Goal: Information Seeking & Learning: Learn about a topic

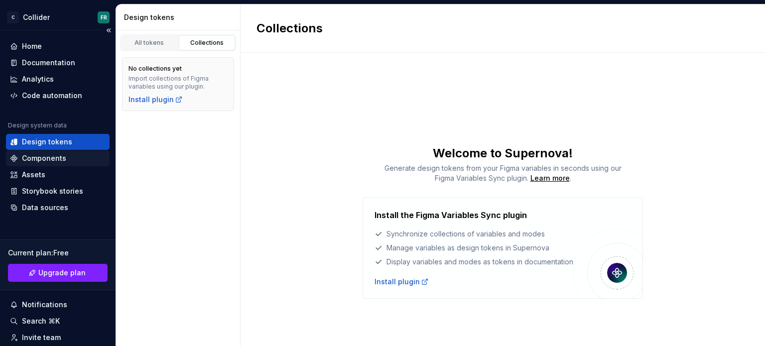
click at [58, 161] on div "Components" at bounding box center [44, 158] width 44 height 10
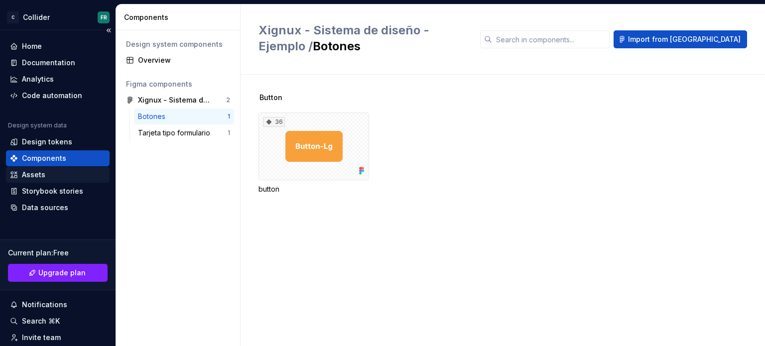
click at [54, 175] on div "Assets" at bounding box center [58, 175] width 96 height 10
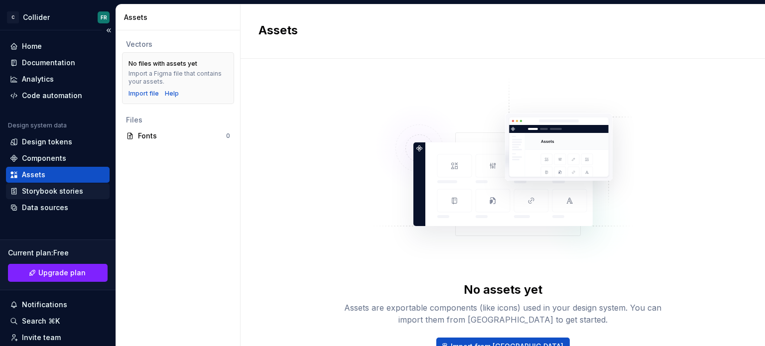
click at [53, 193] on div "Storybook stories" at bounding box center [52, 191] width 61 height 10
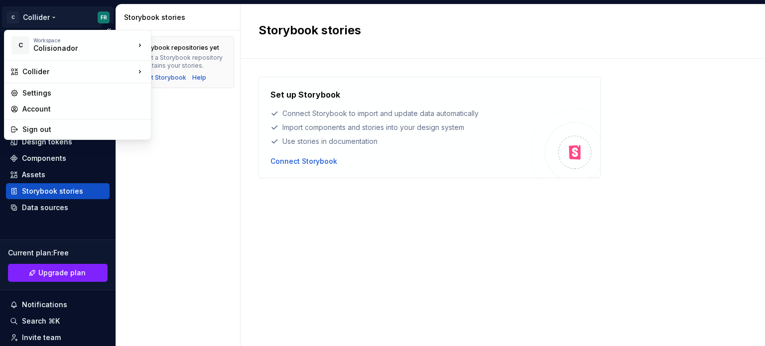
click at [49, 19] on html "C Collider FR Home Documentation Analytics Code automation Design system data D…" at bounding box center [382, 173] width 765 height 346
click at [185, 175] on html "C Collider FR Home Documentation Analytics Code automation Design system data D…" at bounding box center [382, 173] width 765 height 346
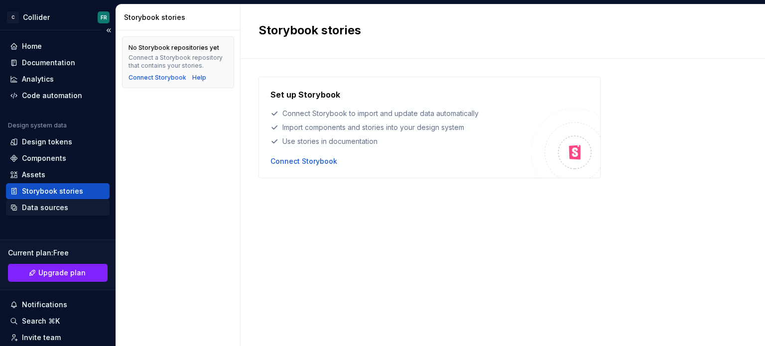
click at [74, 206] on div "Data sources" at bounding box center [58, 208] width 96 height 10
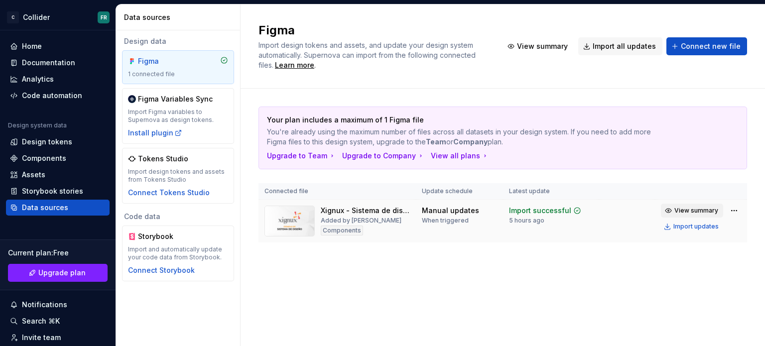
click at [692, 213] on span "View summary" at bounding box center [697, 211] width 44 height 8
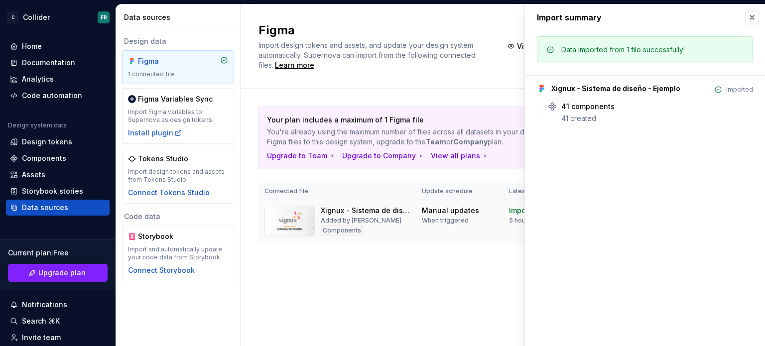
click at [692, 213] on div "Import summary Import summary Data imported from 1 file successfully! Xignux - …" at bounding box center [645, 175] width 240 height 342
click at [550, 104] on icon at bounding box center [553, 107] width 10 height 10
click at [583, 125] on div "Data imported from 1 file successfully! Xignux - Sistema de diseño - Ejemplo Im…" at bounding box center [645, 82] width 240 height 105
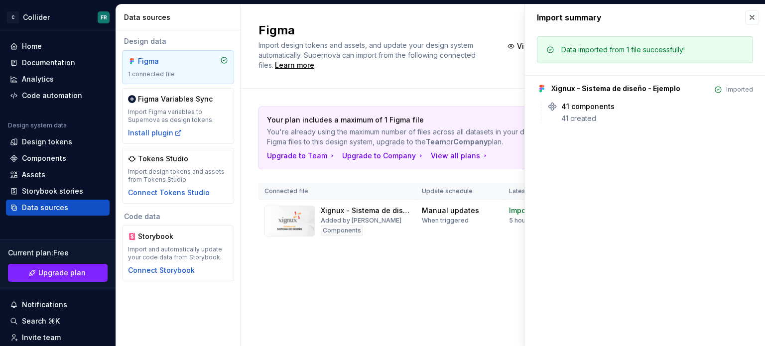
click at [735, 92] on div "Imported" at bounding box center [740, 90] width 27 height 8
click at [571, 101] on div "Xignux - Sistema de diseño - Ejemplo Imported 41 components 41 created" at bounding box center [645, 99] width 216 height 48
click at [303, 217] on img at bounding box center [290, 221] width 50 height 31
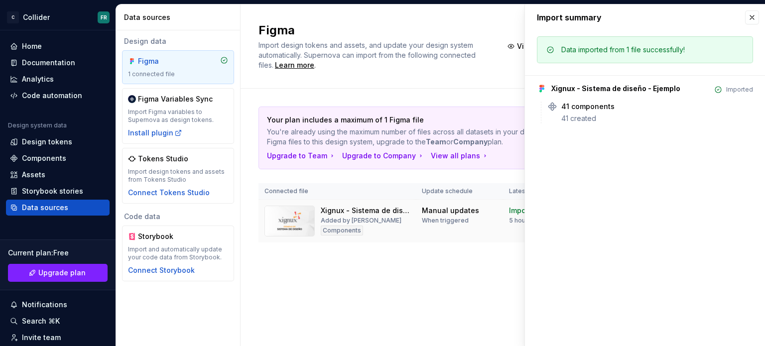
click at [339, 227] on div "Components" at bounding box center [342, 231] width 42 height 10
click at [320, 238] on td "Xignux - Sistema de diseño - Ejemplo Added by [PERSON_NAME]" at bounding box center [337, 221] width 157 height 43
click at [307, 227] on img at bounding box center [290, 221] width 50 height 31
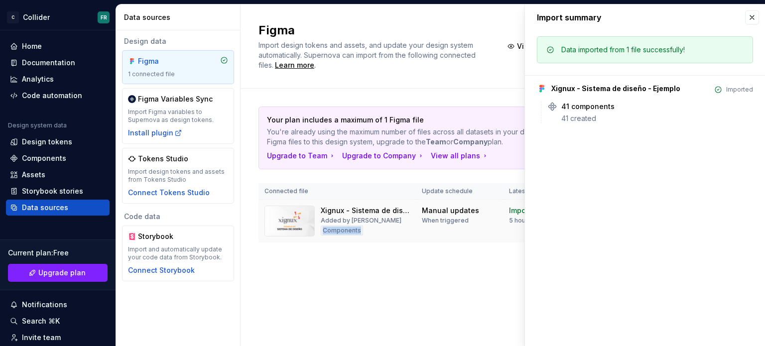
click at [307, 227] on img at bounding box center [290, 221] width 50 height 31
click at [393, 219] on div "Added by [PERSON_NAME]" at bounding box center [361, 221] width 81 height 8
click at [756, 15] on button "button" at bounding box center [753, 17] width 14 height 14
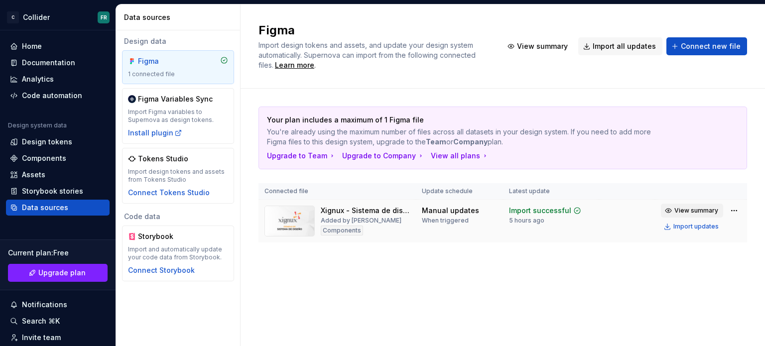
click at [689, 211] on span "View summary" at bounding box center [697, 211] width 44 height 8
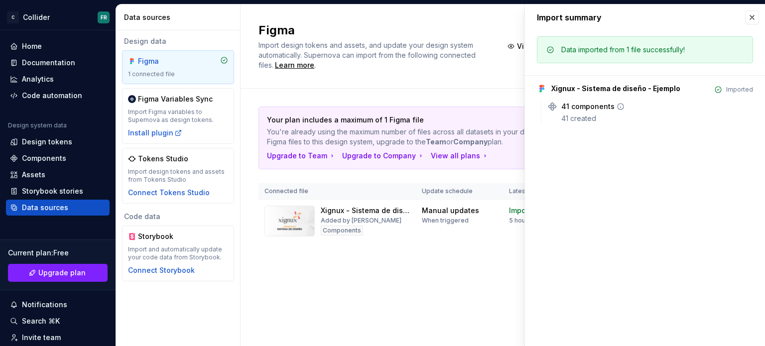
click at [568, 112] on div "41 components 41 created" at bounding box center [658, 113] width 192 height 22
click at [554, 105] on icon at bounding box center [552, 106] width 7 height 7
click at [617, 105] on icon at bounding box center [621, 107] width 8 height 8
click at [570, 105] on div "41 components" at bounding box center [588, 107] width 53 height 10
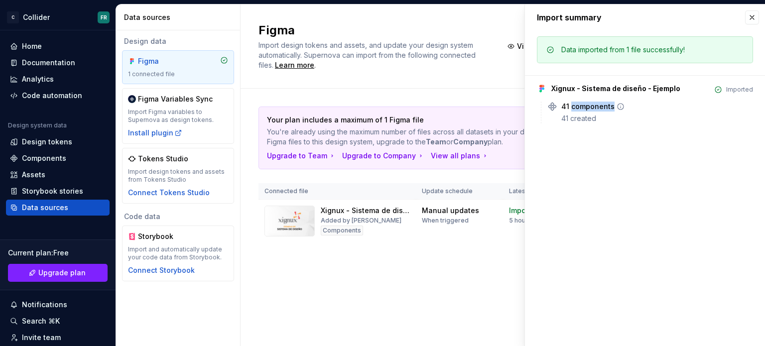
click at [570, 105] on div "41 components" at bounding box center [588, 107] width 53 height 10
click at [570, 109] on div "41 components" at bounding box center [588, 107] width 53 height 10
click at [566, 120] on div "41 created" at bounding box center [658, 119] width 192 height 10
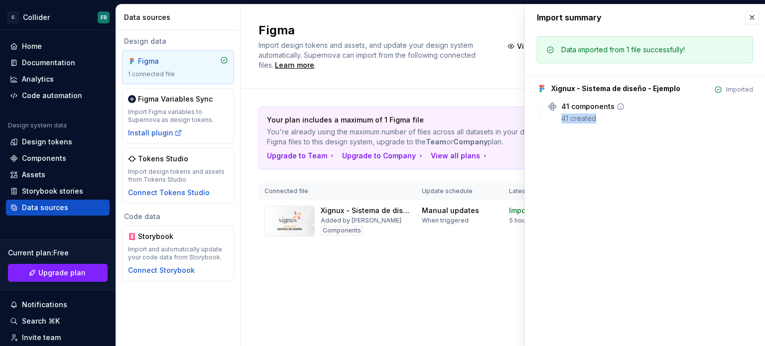
click at [566, 120] on div "41 created" at bounding box center [658, 119] width 192 height 10
click at [727, 89] on div "Imported" at bounding box center [734, 90] width 39 height 8
click at [669, 85] on div "Xignux - Sistema de diseño - Ejemplo" at bounding box center [616, 89] width 130 height 10
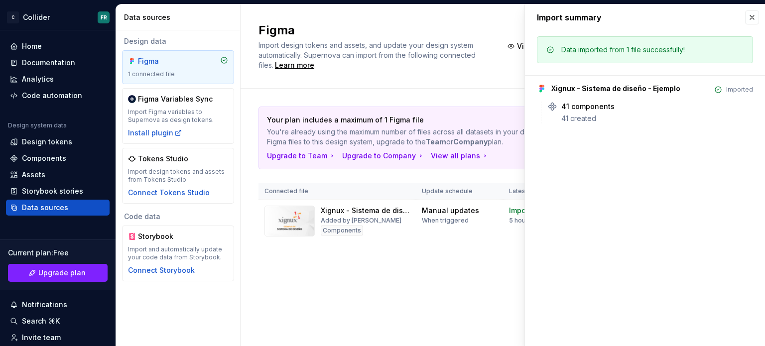
click at [583, 85] on div "Xignux - Sistema de diseño - Ejemplo" at bounding box center [616, 89] width 130 height 10
click at [543, 86] on icon at bounding box center [543, 86] width 2 height 2
click at [565, 86] on div "Xignux - Sistema de diseño - Ejemplo" at bounding box center [616, 89] width 130 height 10
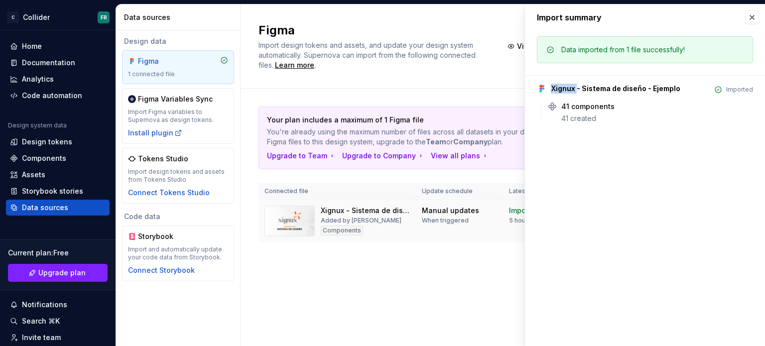
click at [285, 216] on img at bounding box center [290, 221] width 50 height 31
click at [277, 211] on img at bounding box center [290, 221] width 50 height 31
click at [506, 281] on div "Figma Import design tokens and assets, and update your design system automatica…" at bounding box center [503, 175] width 525 height 342
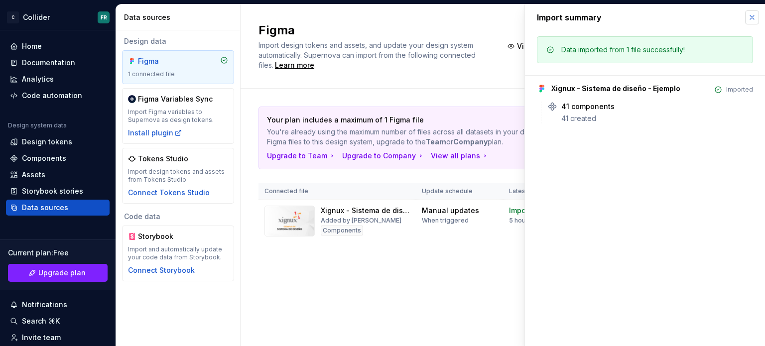
click at [754, 16] on button "button" at bounding box center [753, 17] width 14 height 14
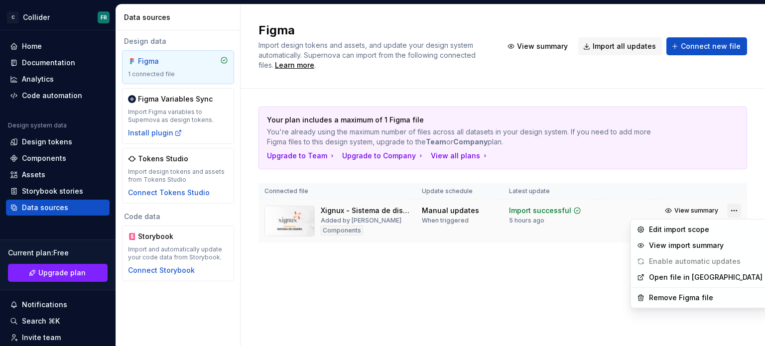
click at [732, 209] on html "C Collider FR Home Documentation Analytics Code automation Design system data D…" at bounding box center [382, 173] width 765 height 346
click at [498, 258] on html "C Collider FR Home Documentation Analytics Code automation Design system data D…" at bounding box center [382, 173] width 765 height 346
click at [730, 212] on html "C Collider FR Home Documentation Analytics Code automation Design system data D…" at bounding box center [382, 173] width 765 height 346
click at [657, 228] on div "Edit import scope" at bounding box center [706, 230] width 114 height 10
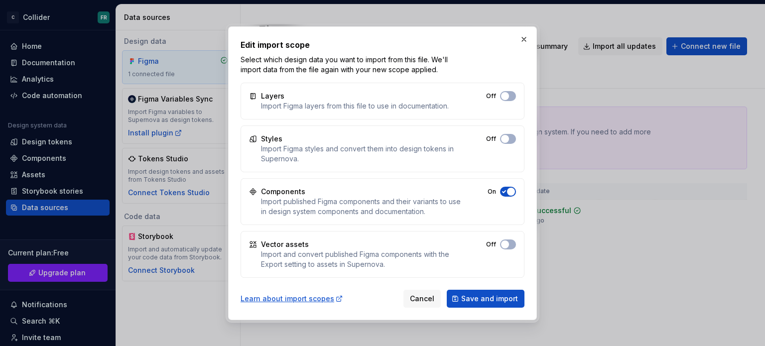
click at [423, 283] on div "Edit import scope Select which design data you want to import from this file. W…" at bounding box center [383, 173] width 284 height 269
click at [419, 298] on span "Cancel" at bounding box center [422, 299] width 24 height 10
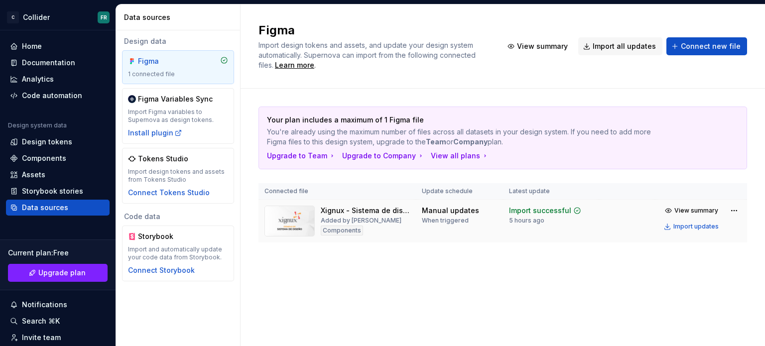
click at [299, 216] on img at bounding box center [290, 221] width 50 height 31
click at [419, 230] on td "Manual updates When triggered" at bounding box center [459, 221] width 87 height 43
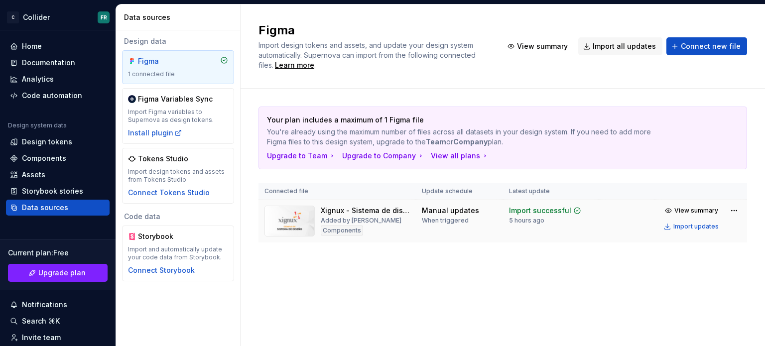
click at [357, 211] on div "Xignux - Sistema de diseño - Ejemplo" at bounding box center [365, 211] width 89 height 10
click at [50, 153] on div "Components" at bounding box center [58, 158] width 104 height 16
click at [50, 146] on div "Design tokens" at bounding box center [47, 142] width 50 height 10
